Goal: Transaction & Acquisition: Obtain resource

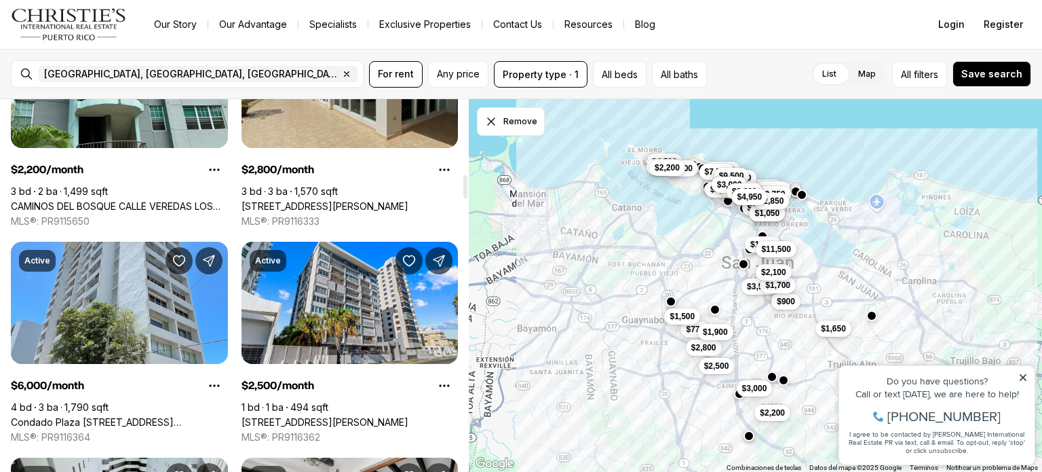
scroll to position [1086, 0]
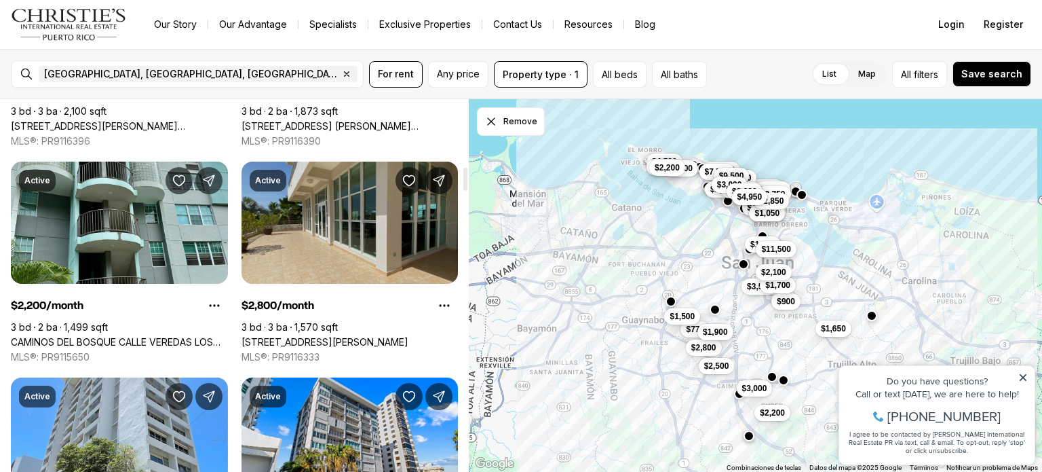
click at [333, 336] on link "[STREET_ADDRESS][PERSON_NAME]" at bounding box center [325, 342] width 167 height 12
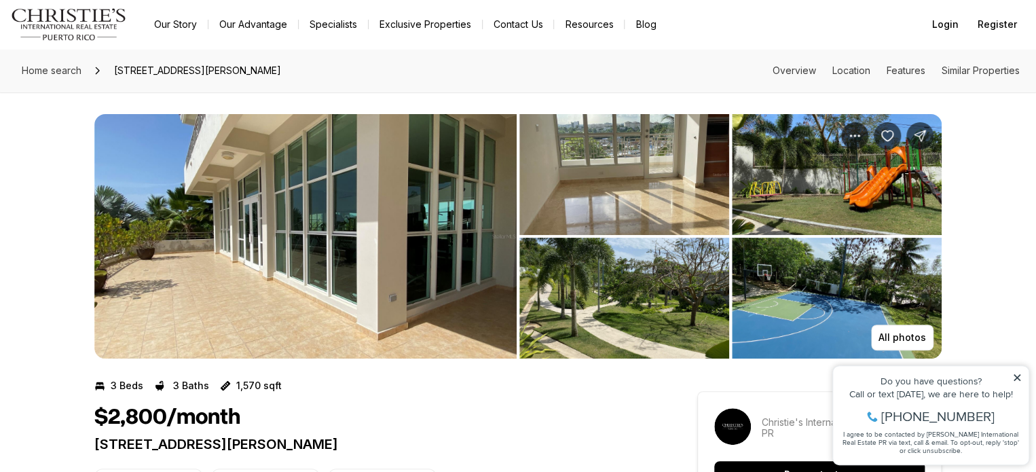
click at [446, 227] on img "View image gallery" at bounding box center [305, 236] width 422 height 244
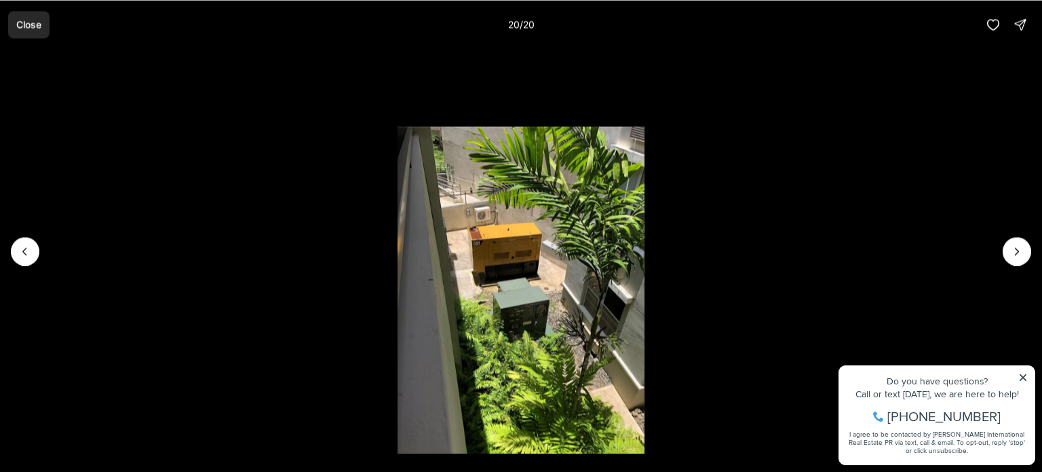
click at [30, 24] on p "Close" at bounding box center [28, 24] width 25 height 11
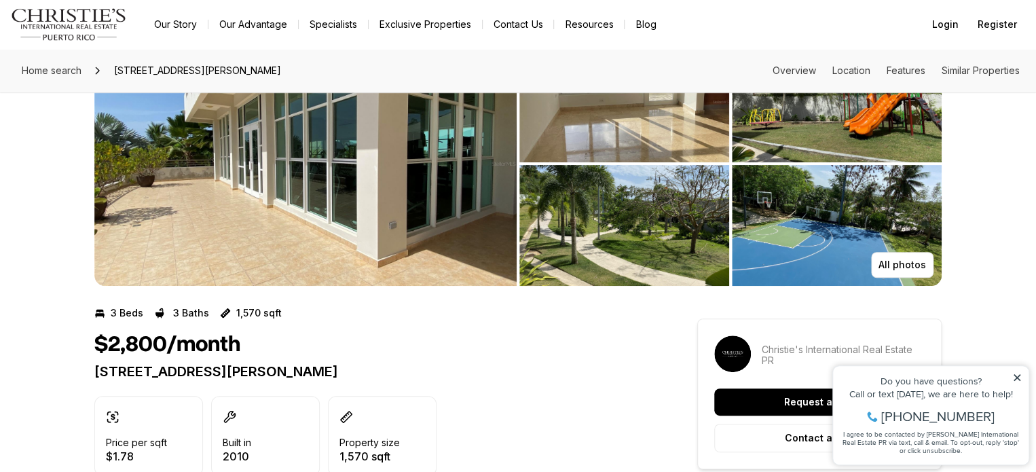
scroll to position [68, 0]
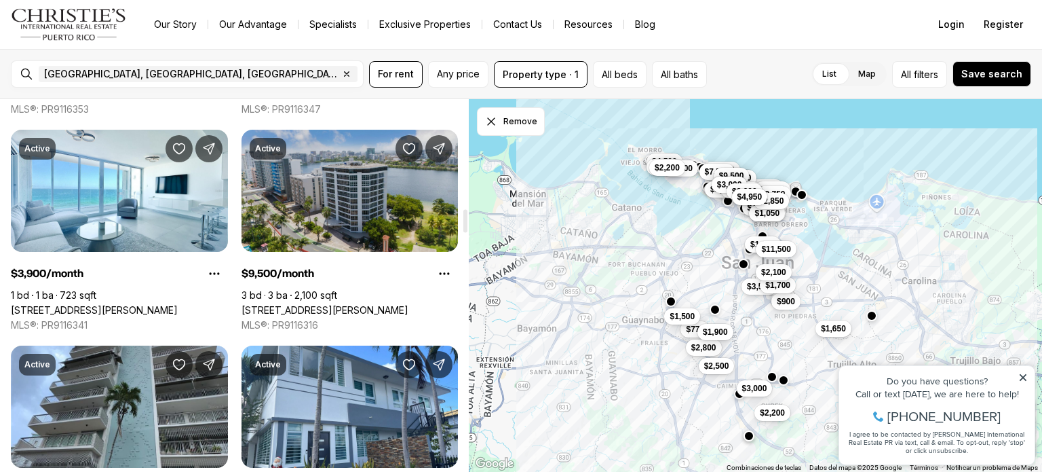
scroll to position [1764, 0]
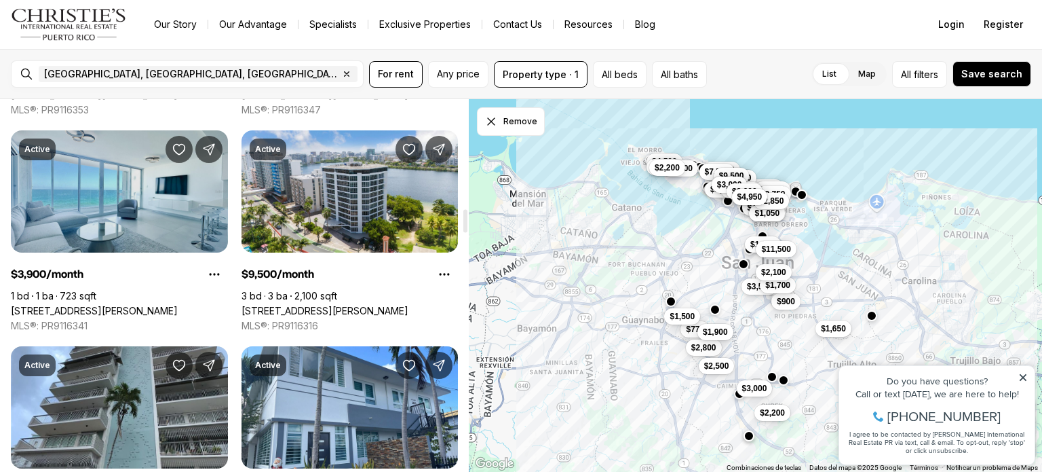
click at [157, 305] on link "1035 Ashford MIRADOR DEL CONDADO #204, SAN JUAN PR, 00907" at bounding box center [94, 311] width 167 height 12
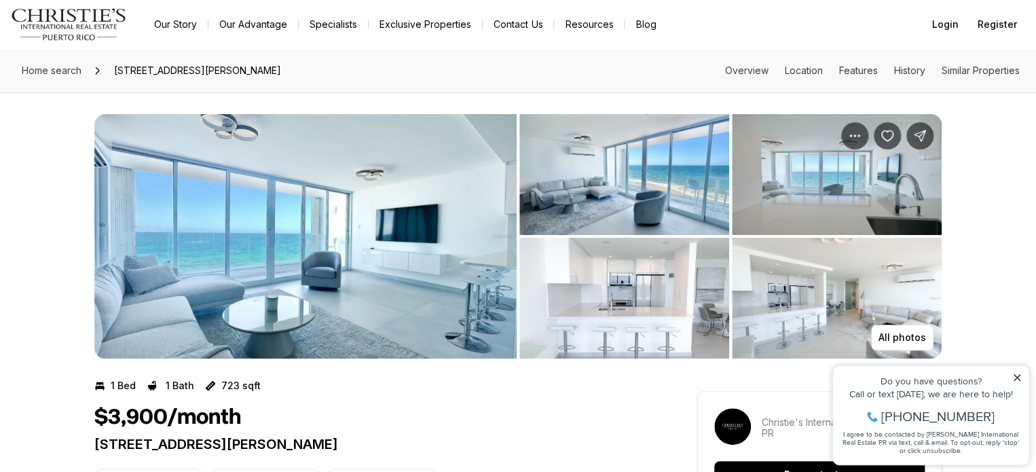
click at [296, 267] on img "View image gallery" at bounding box center [305, 236] width 422 height 244
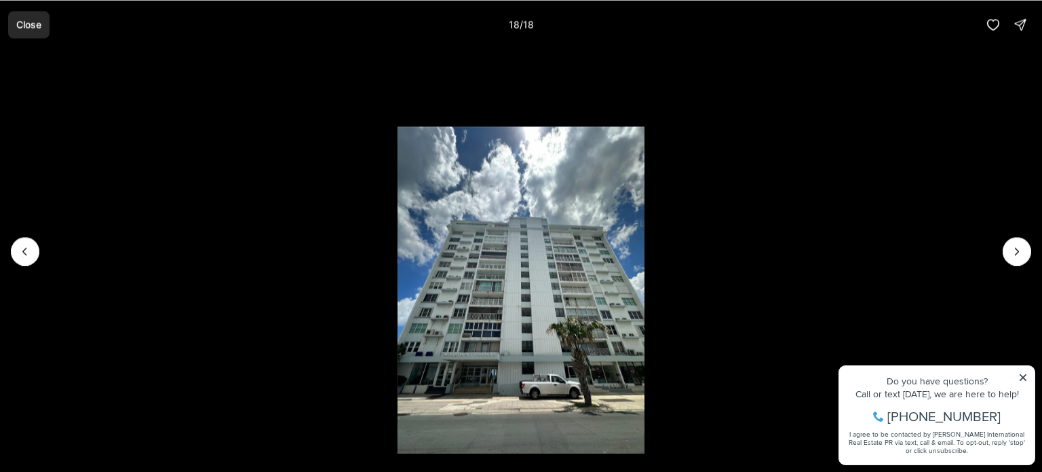
click at [16, 25] on p "Close" at bounding box center [28, 24] width 25 height 11
